Goal: Transaction & Acquisition: Purchase product/service

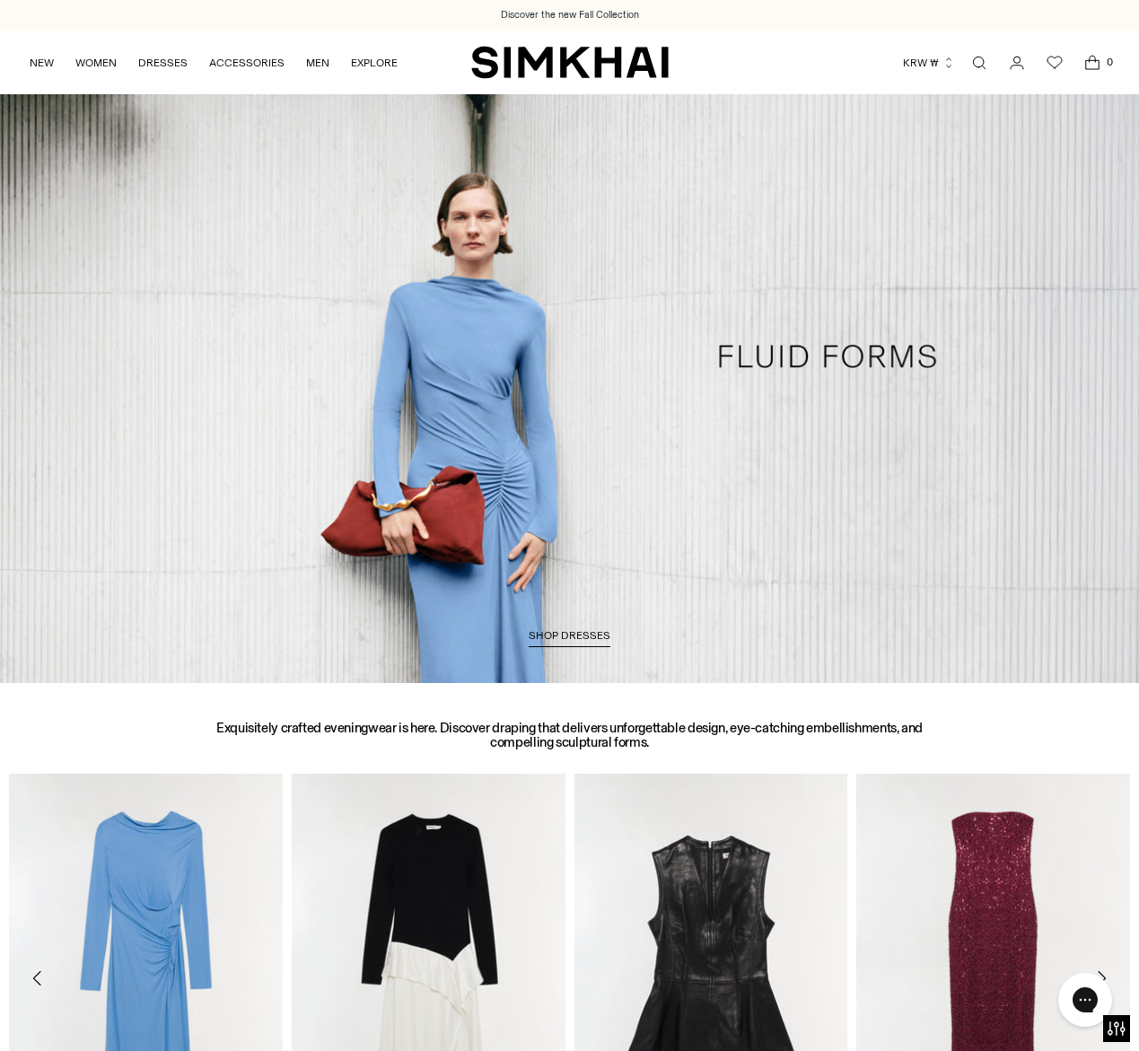
click at [939, 67] on button "KRW ₩" at bounding box center [929, 62] width 52 height 39
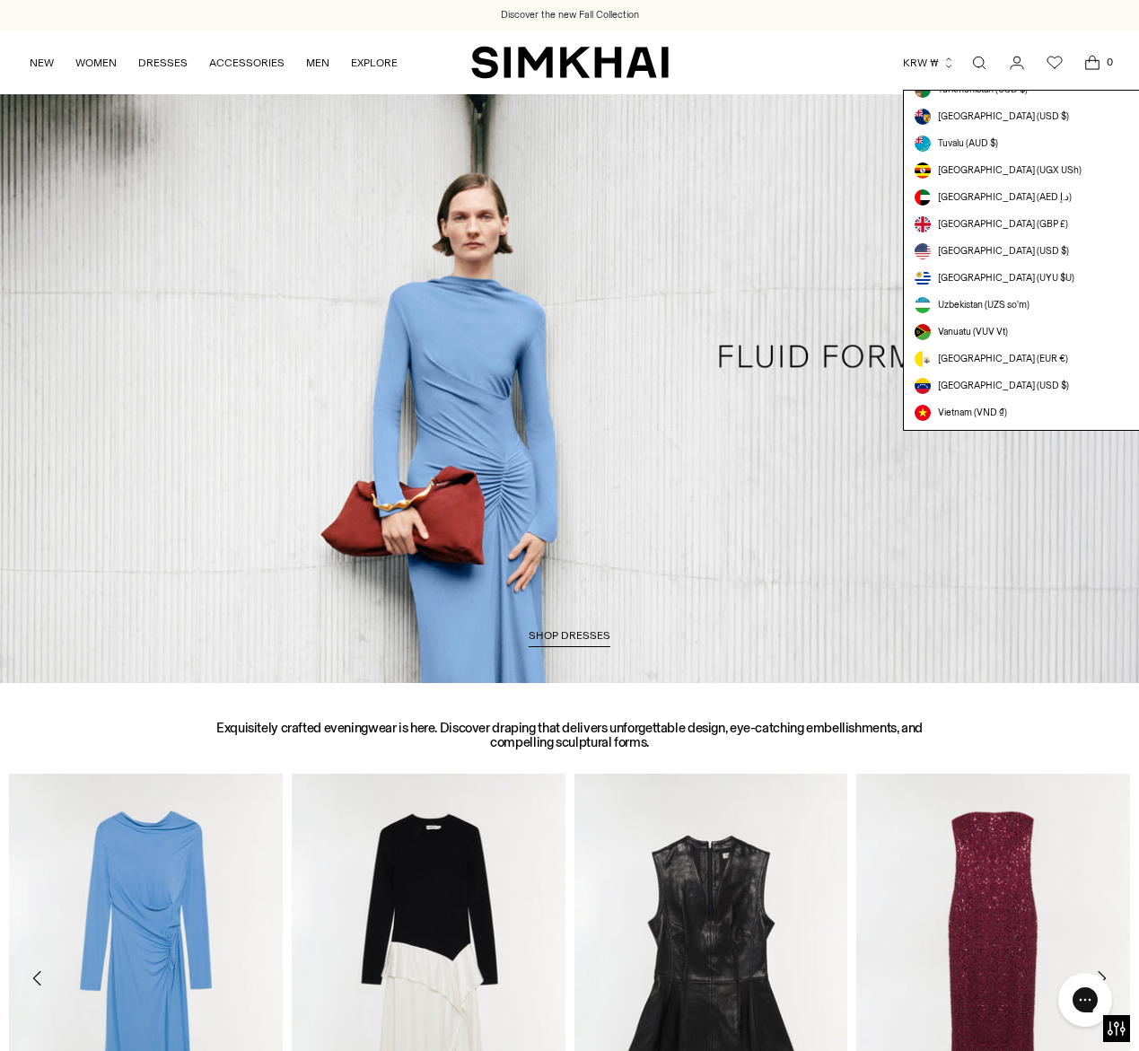
scroll to position [5006, 0]
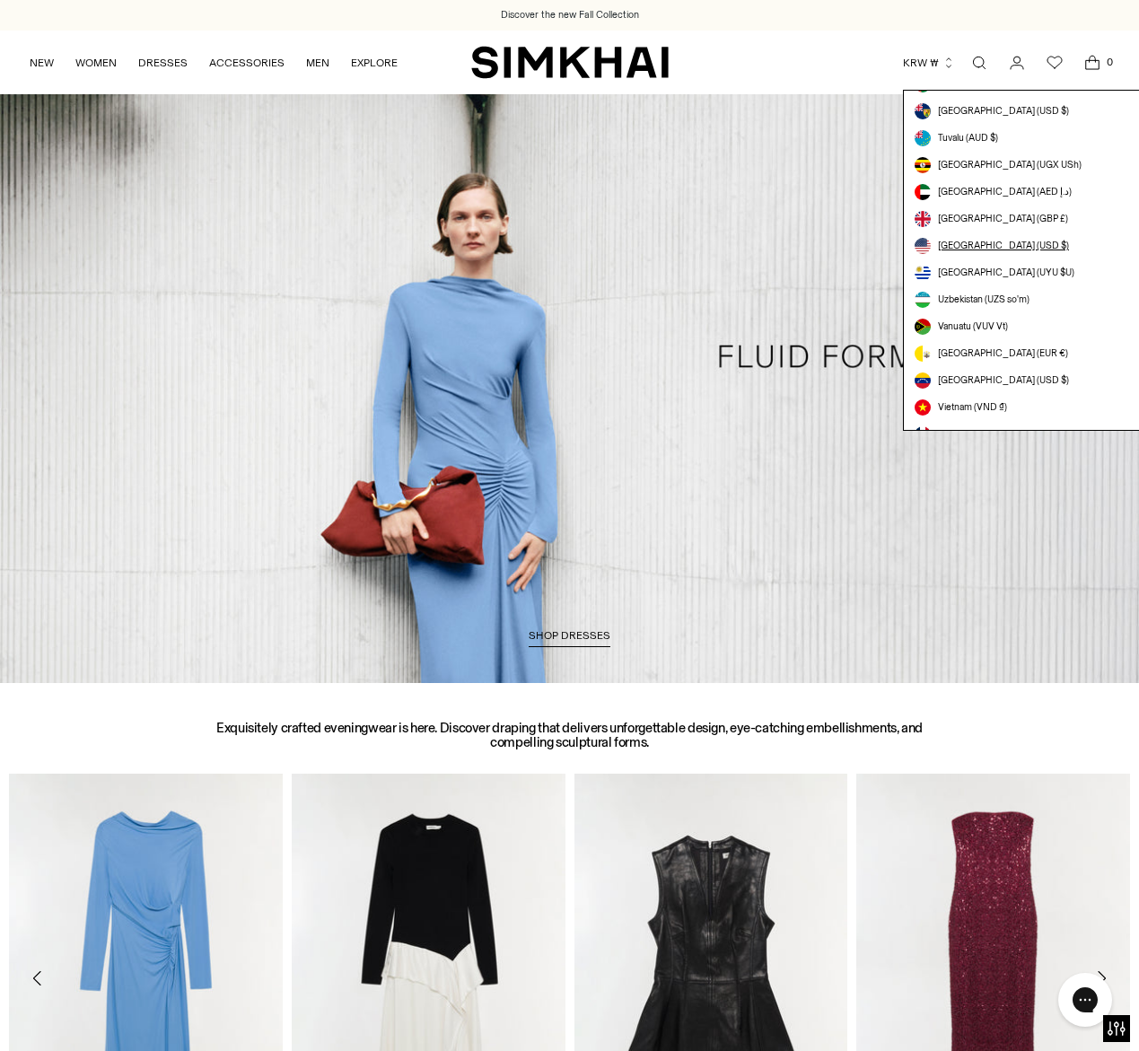
click at [982, 246] on span "[GEOGRAPHIC_DATA] (USD $)" at bounding box center [1003, 246] width 131 height 14
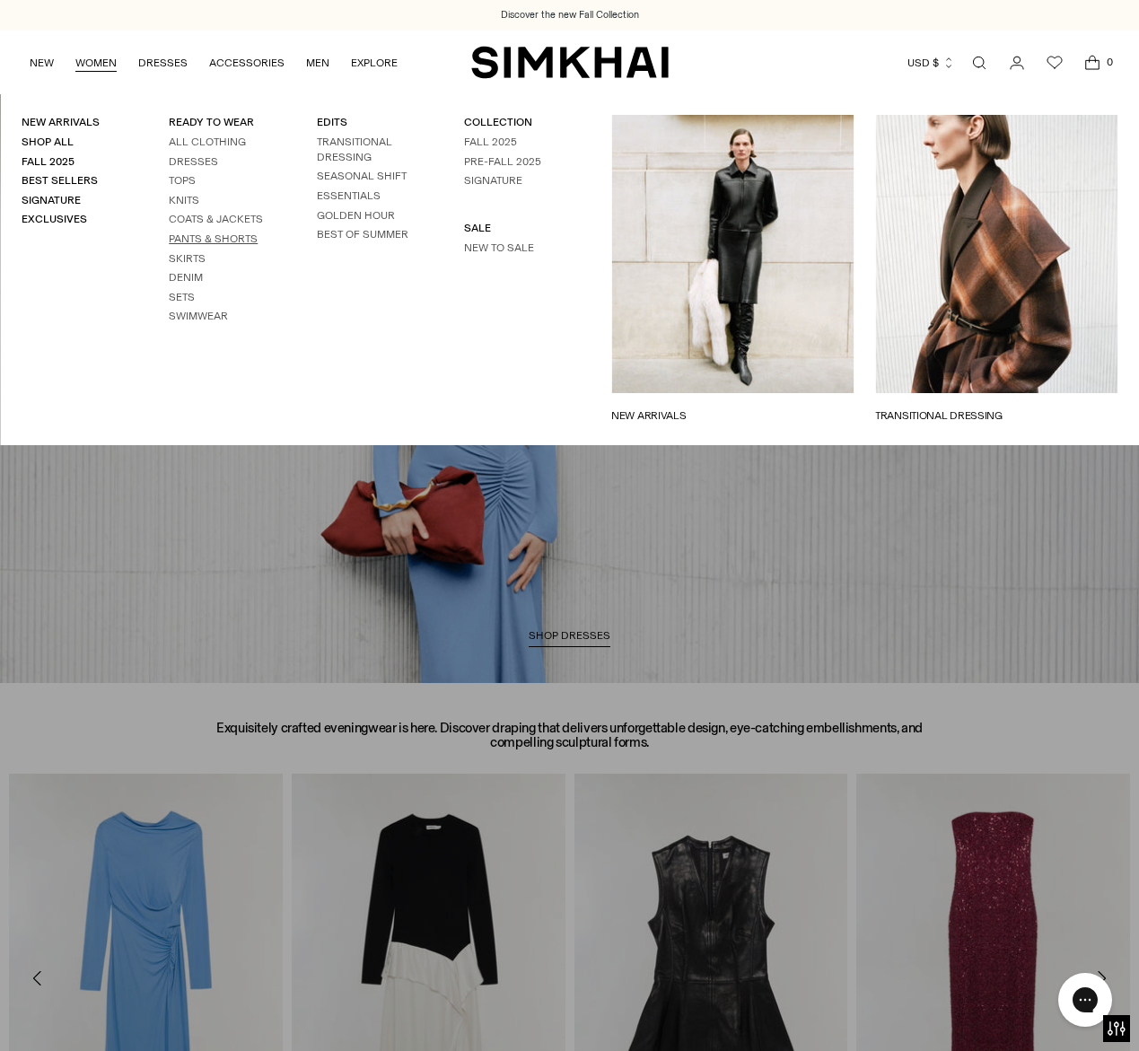
click at [222, 241] on link "Pants & Shorts" at bounding box center [213, 238] width 89 height 13
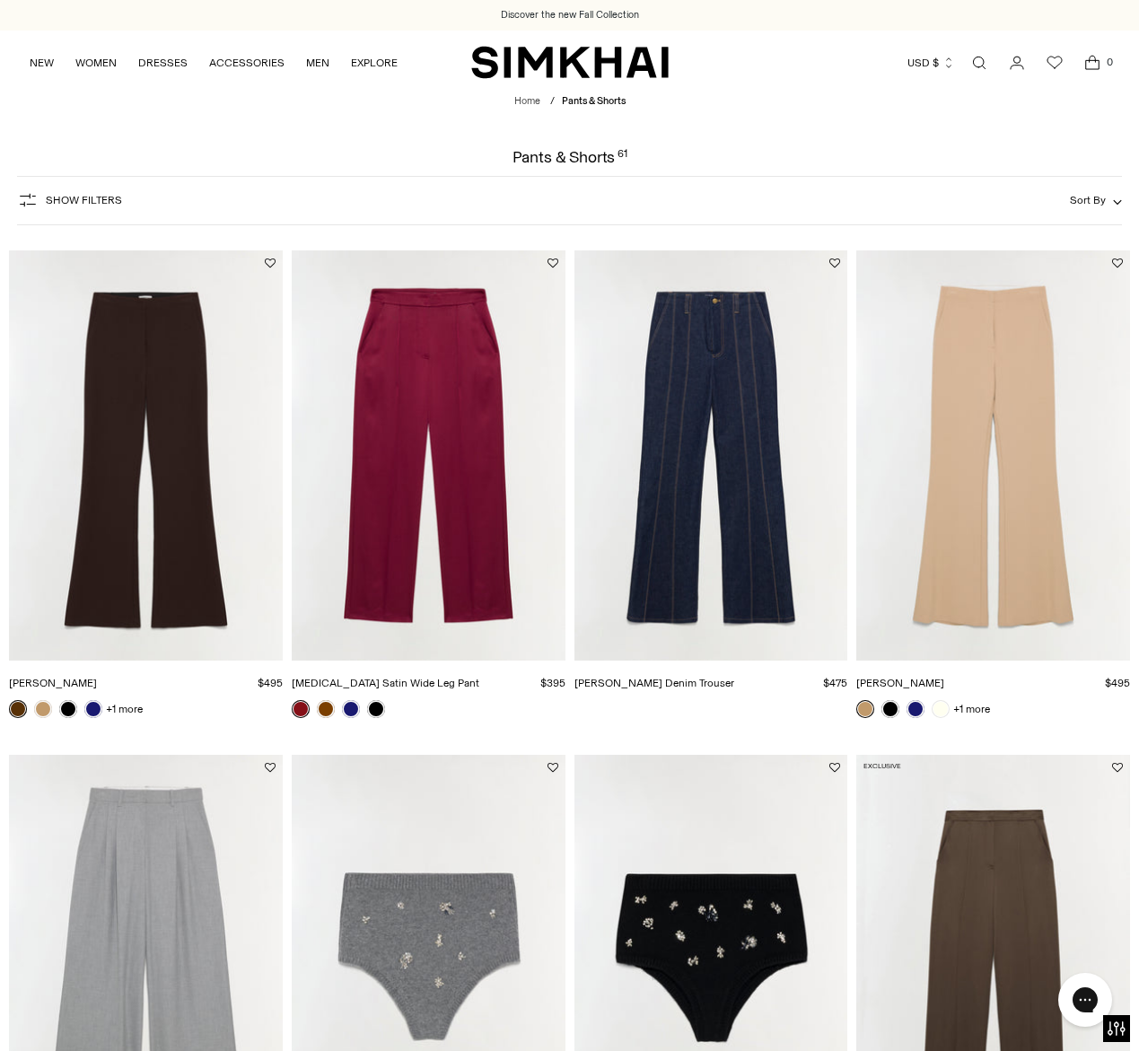
click at [986, 64] on link "Open search modal" at bounding box center [979, 63] width 36 height 36
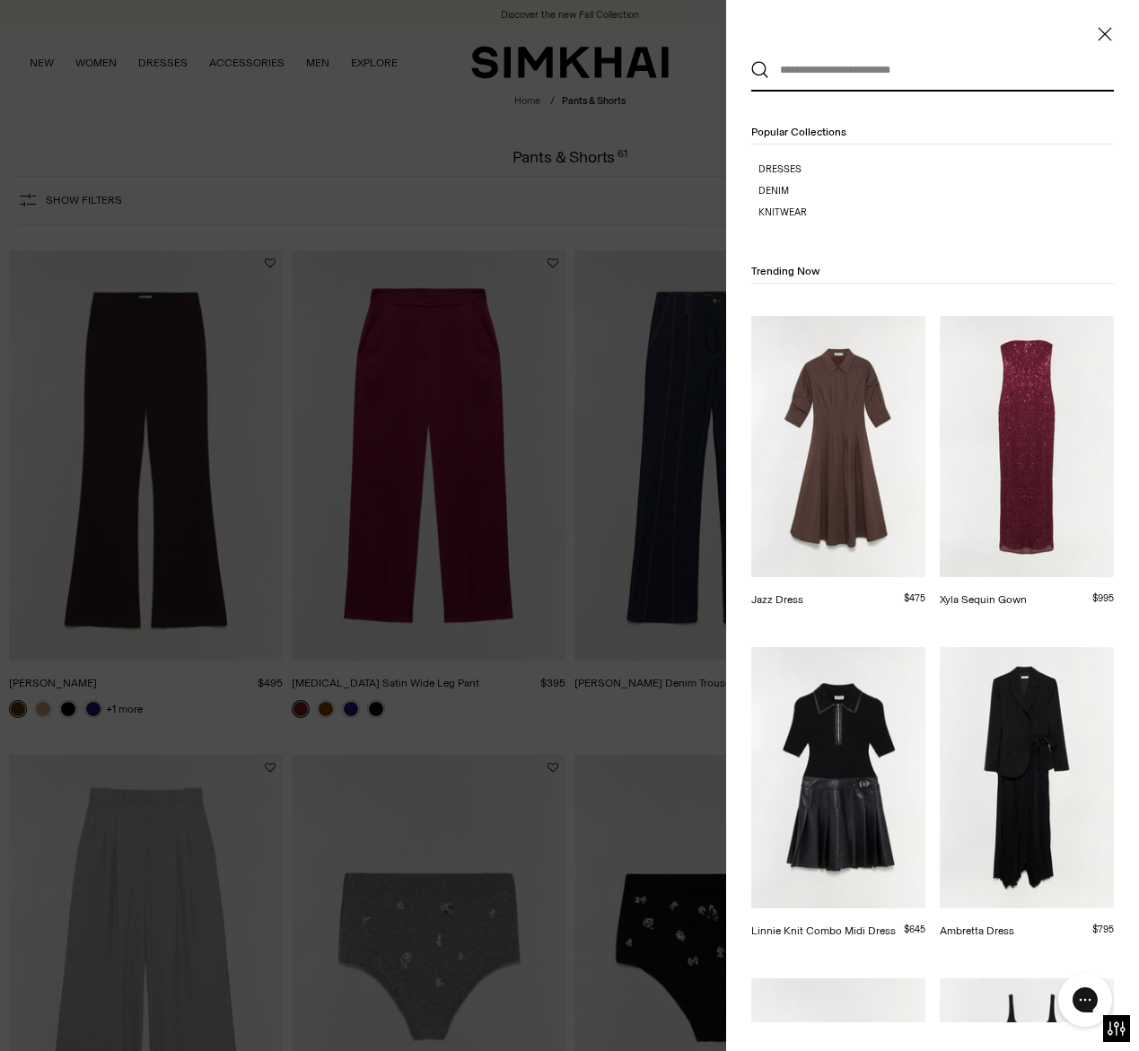
click at [951, 72] on input "text" at bounding box center [928, 69] width 319 height 39
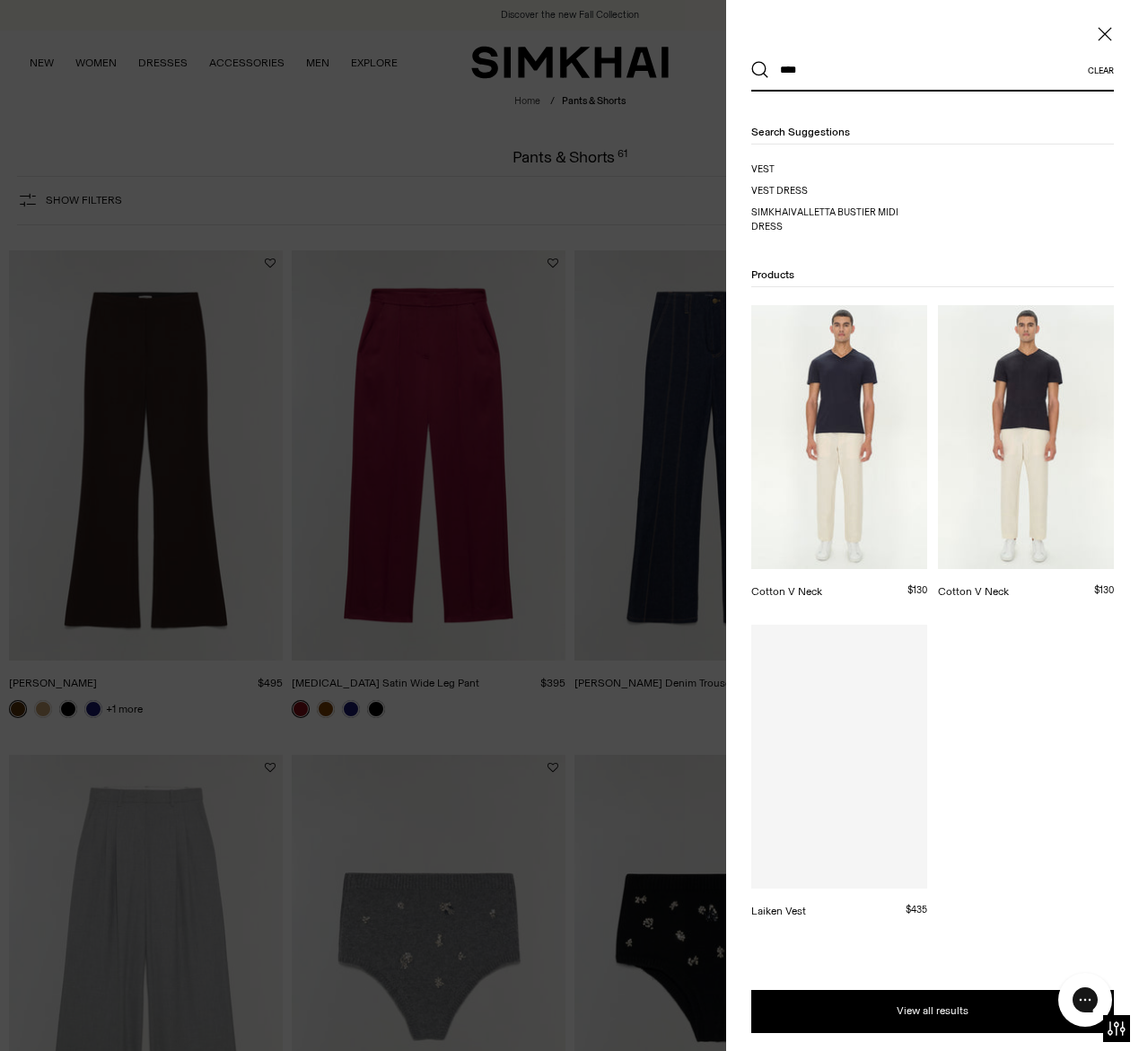
type input "****"
click at [751, 61] on button "Search" at bounding box center [760, 70] width 18 height 18
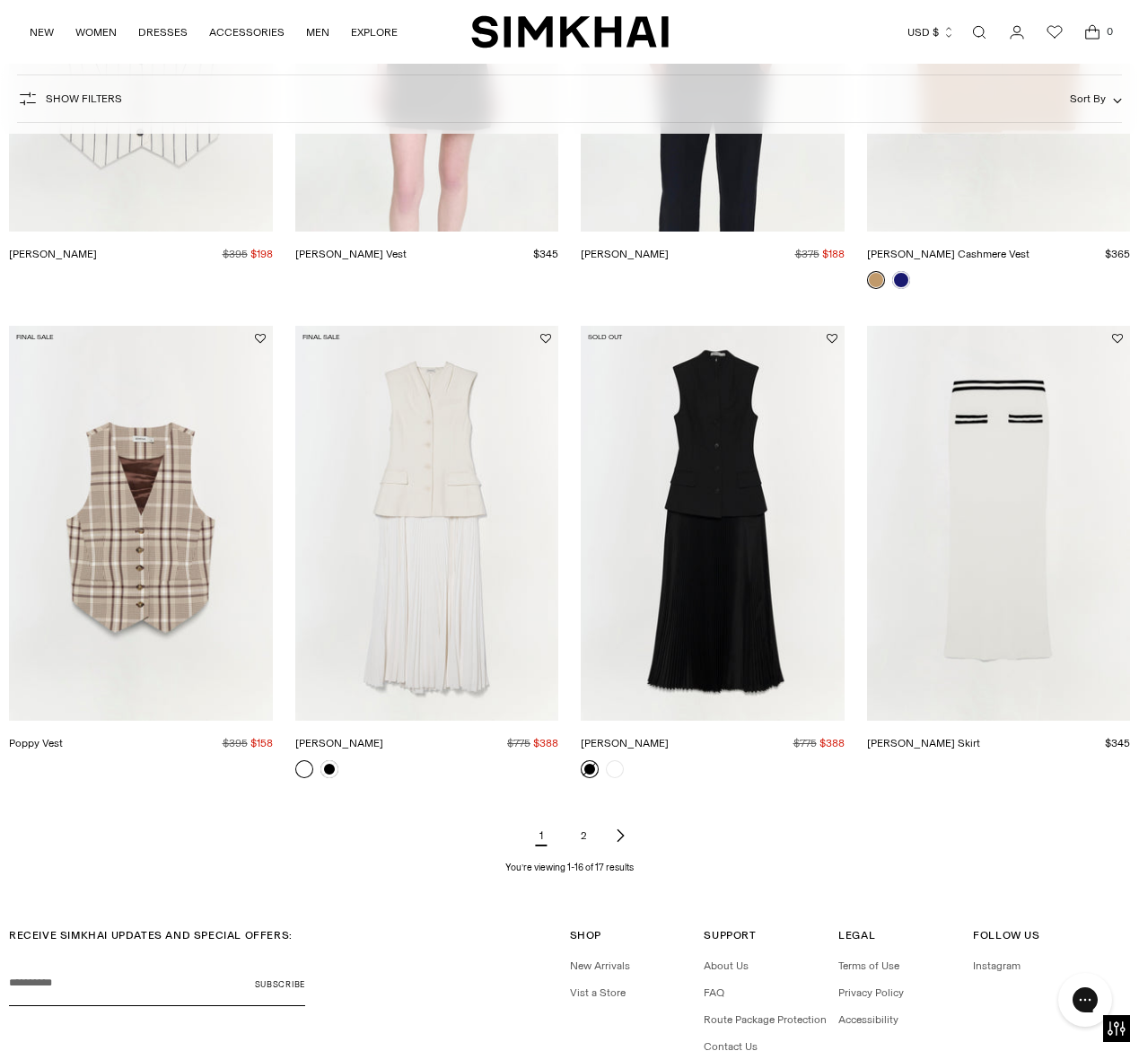
scroll to position [1650, 0]
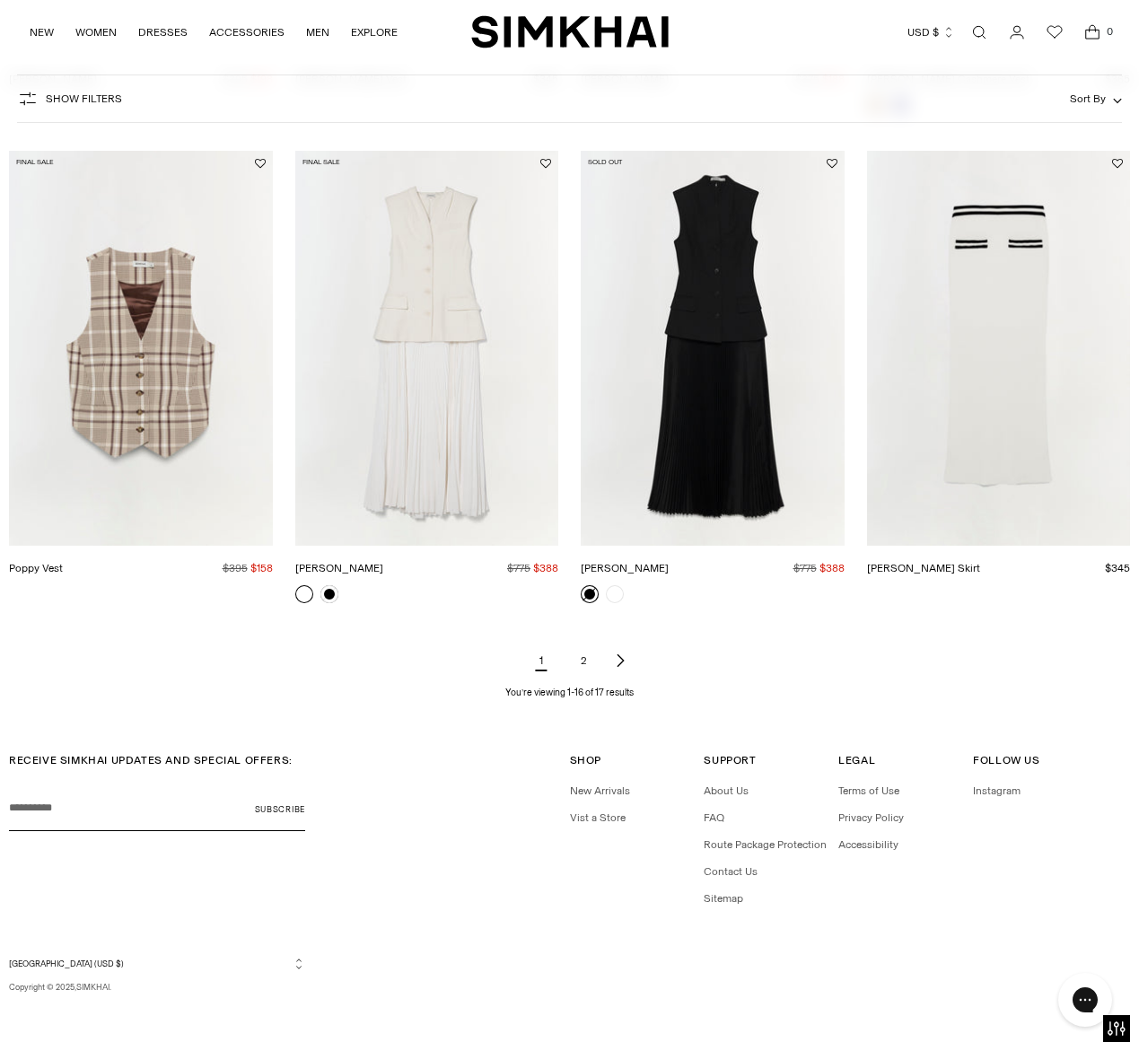
click at [584, 661] on link "2" at bounding box center [584, 661] width 36 height 36
